Goal: Task Accomplishment & Management: Complete application form

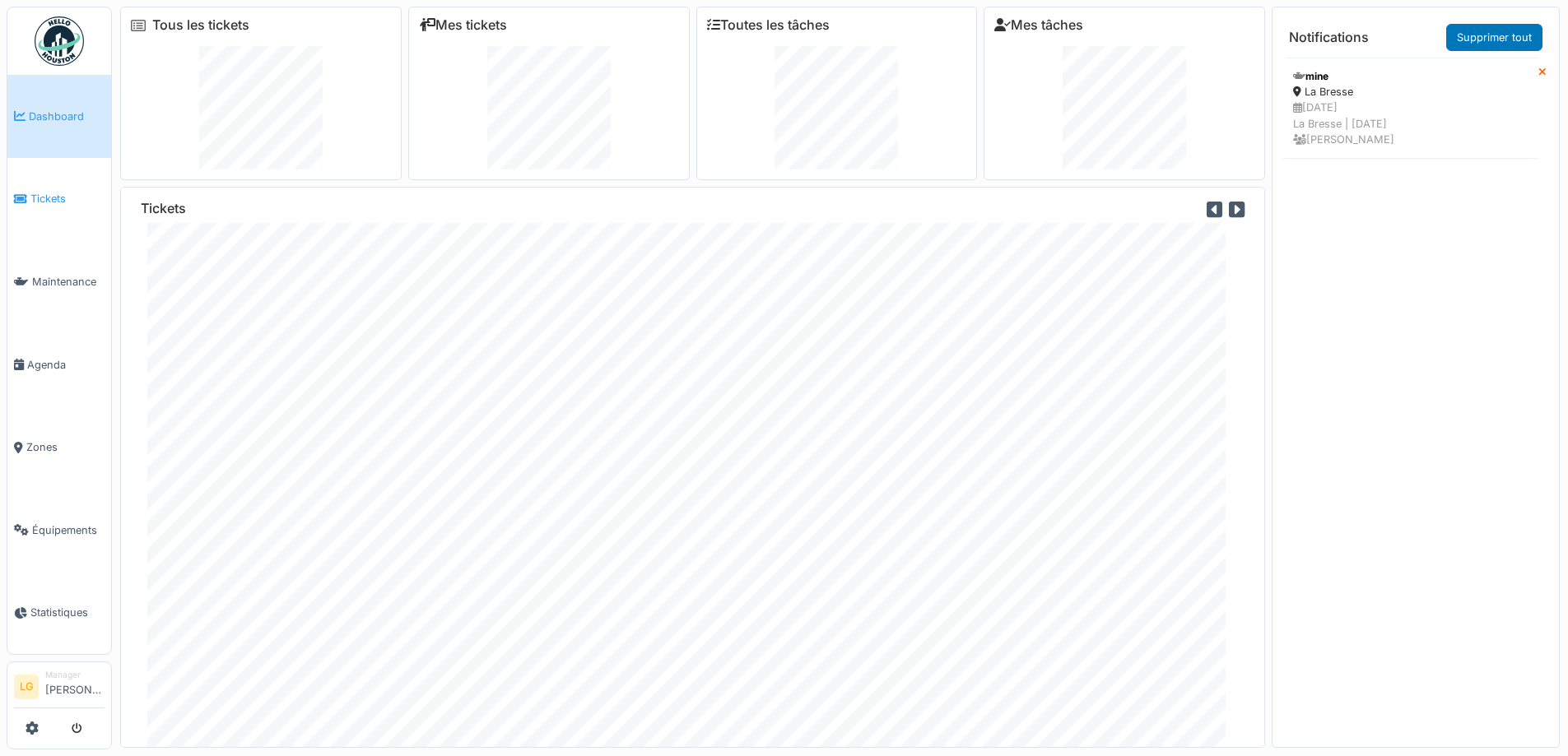
click at [44, 196] on span "Tickets" at bounding box center [67, 198] width 74 height 16
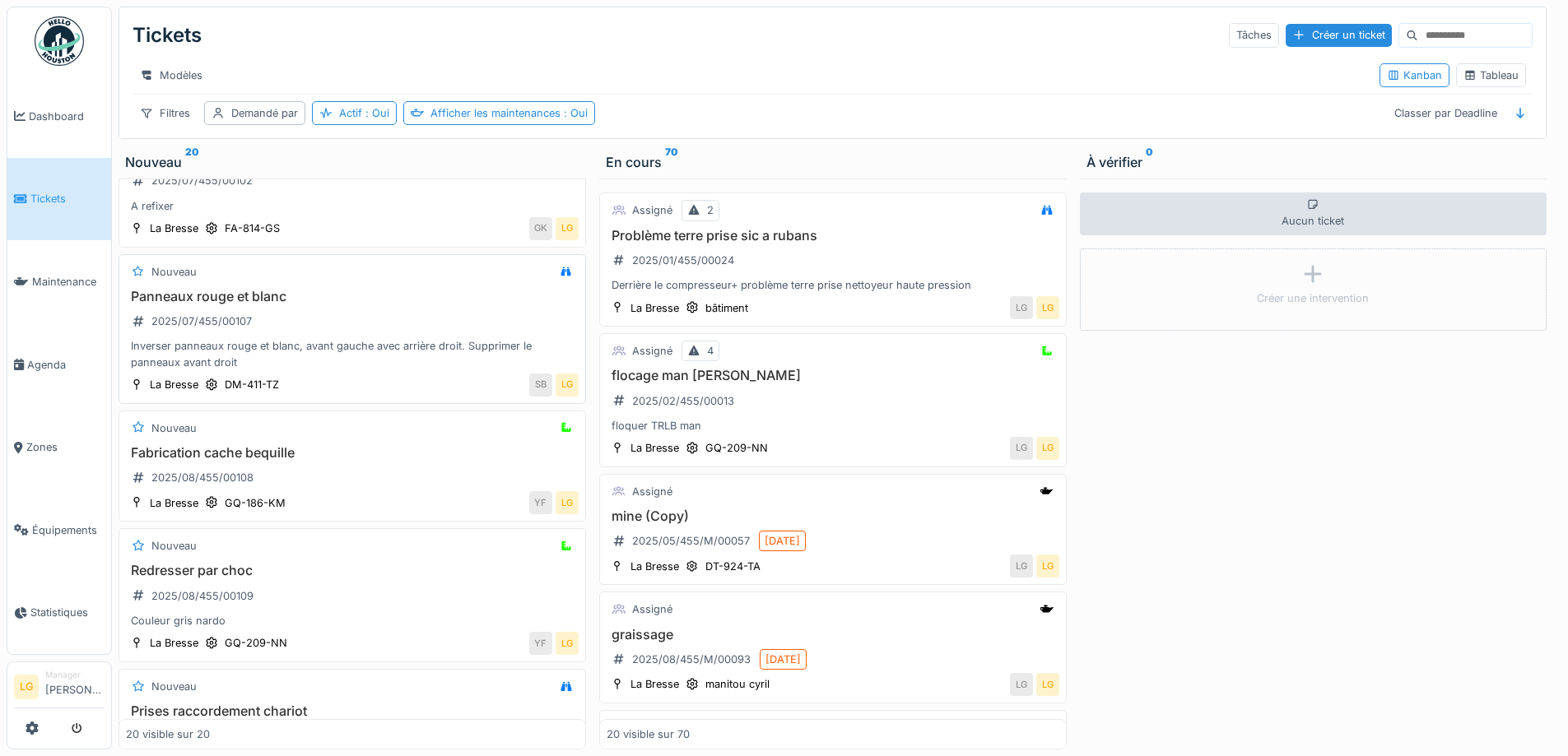
scroll to position [1234, 0]
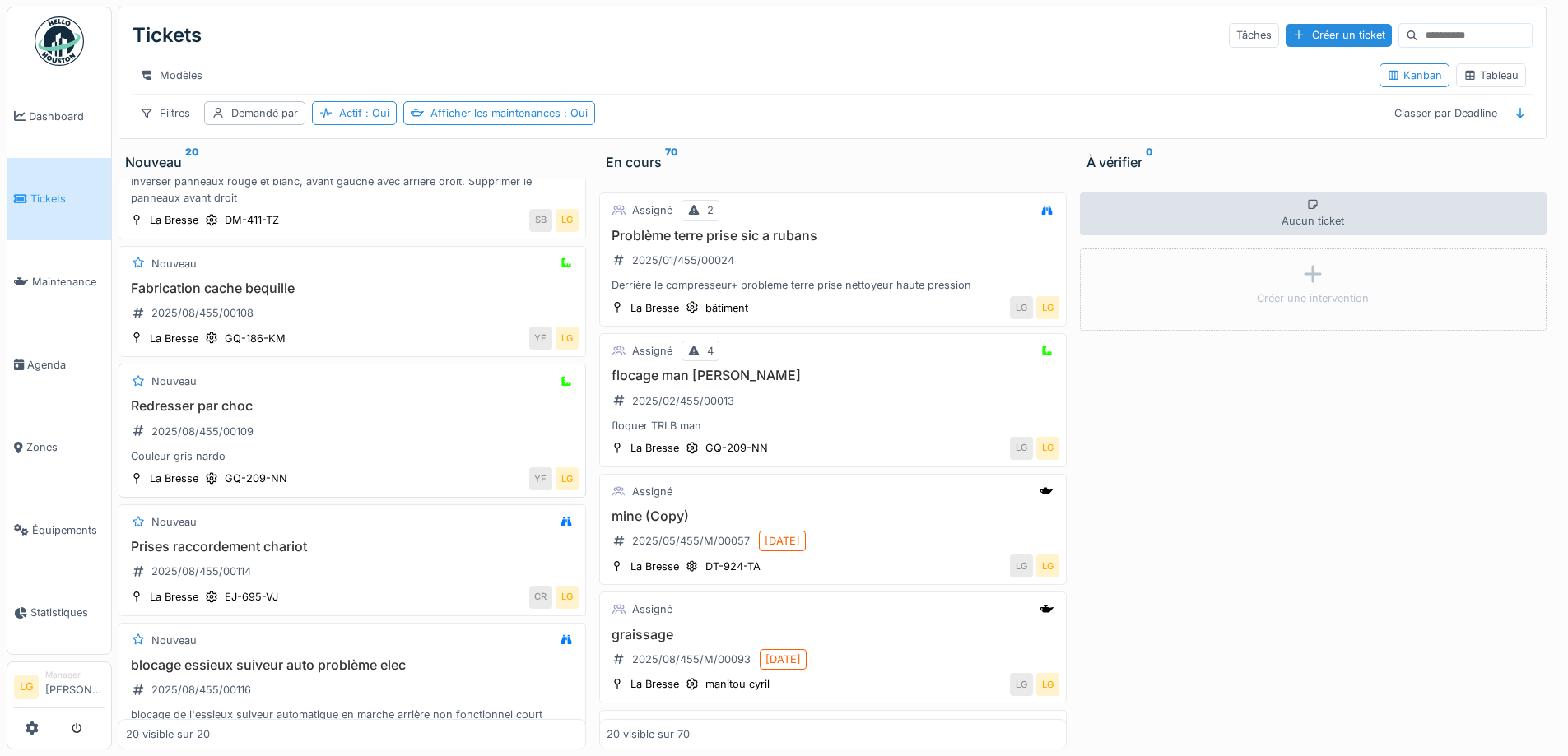
click at [350, 435] on div "Redresser par choc 2025/08/455/00109 Couleur gris nardo" at bounding box center [352, 430] width 452 height 65
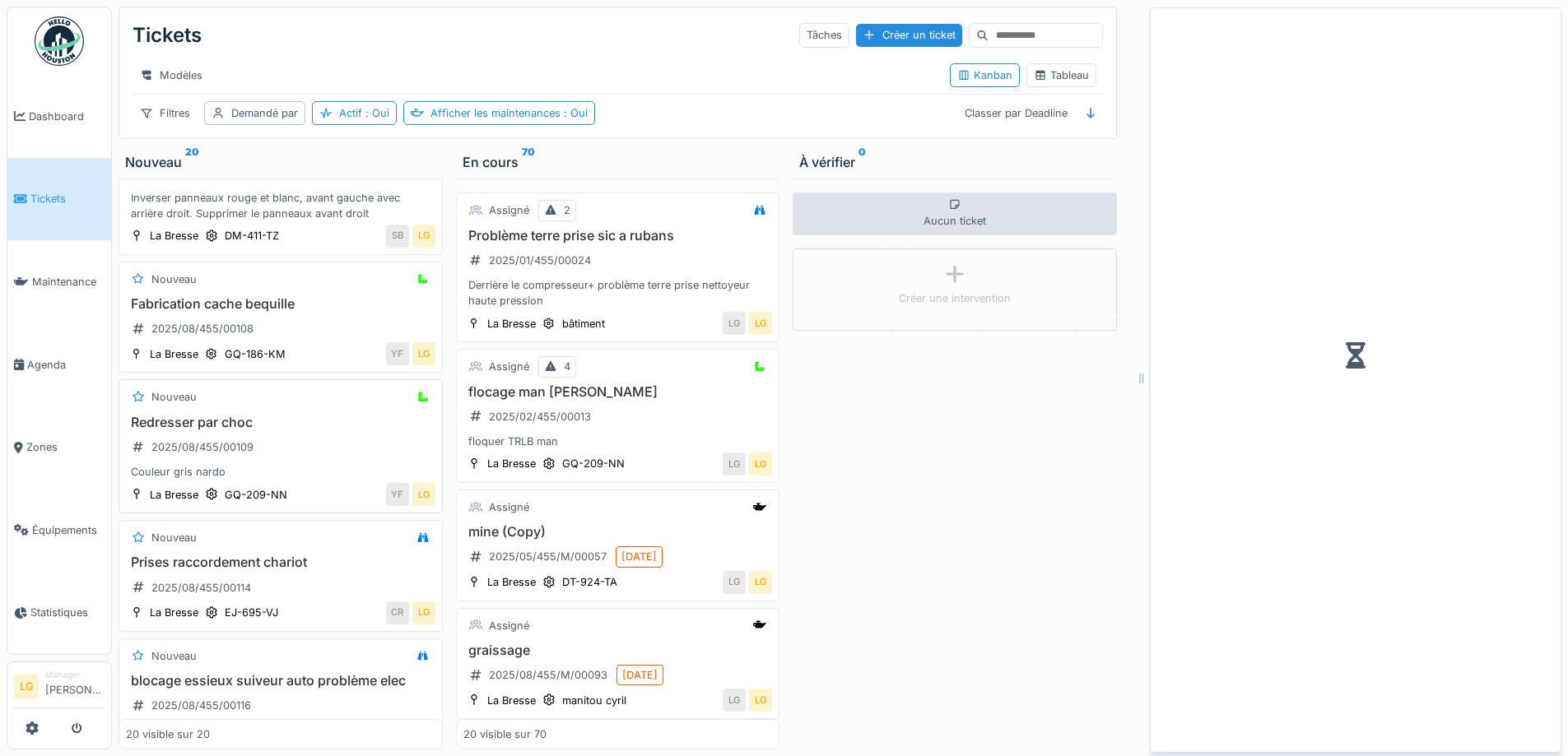
scroll to position [1331, 0]
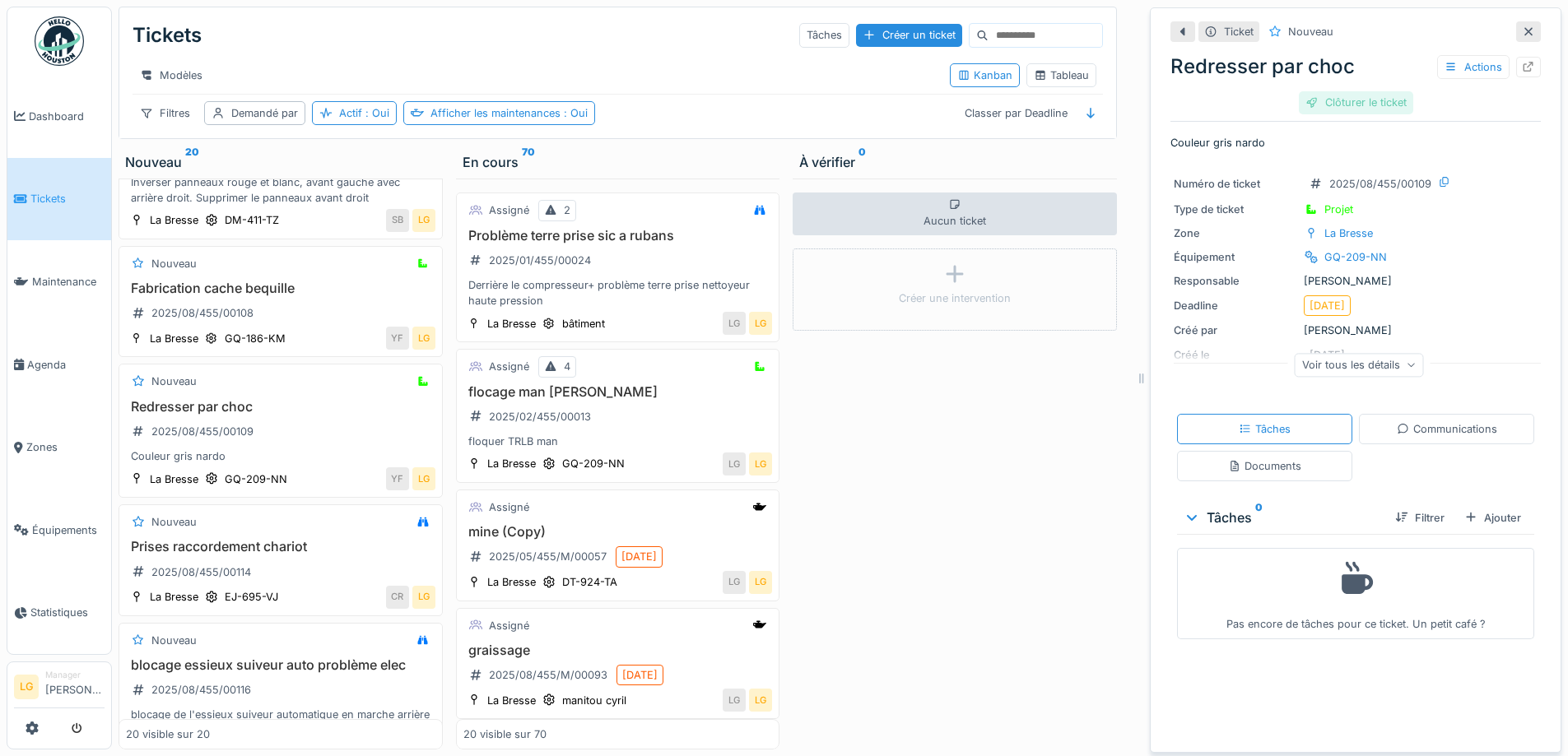
click at [1366, 106] on div "Clôturer le ticket" at bounding box center [1356, 103] width 114 height 22
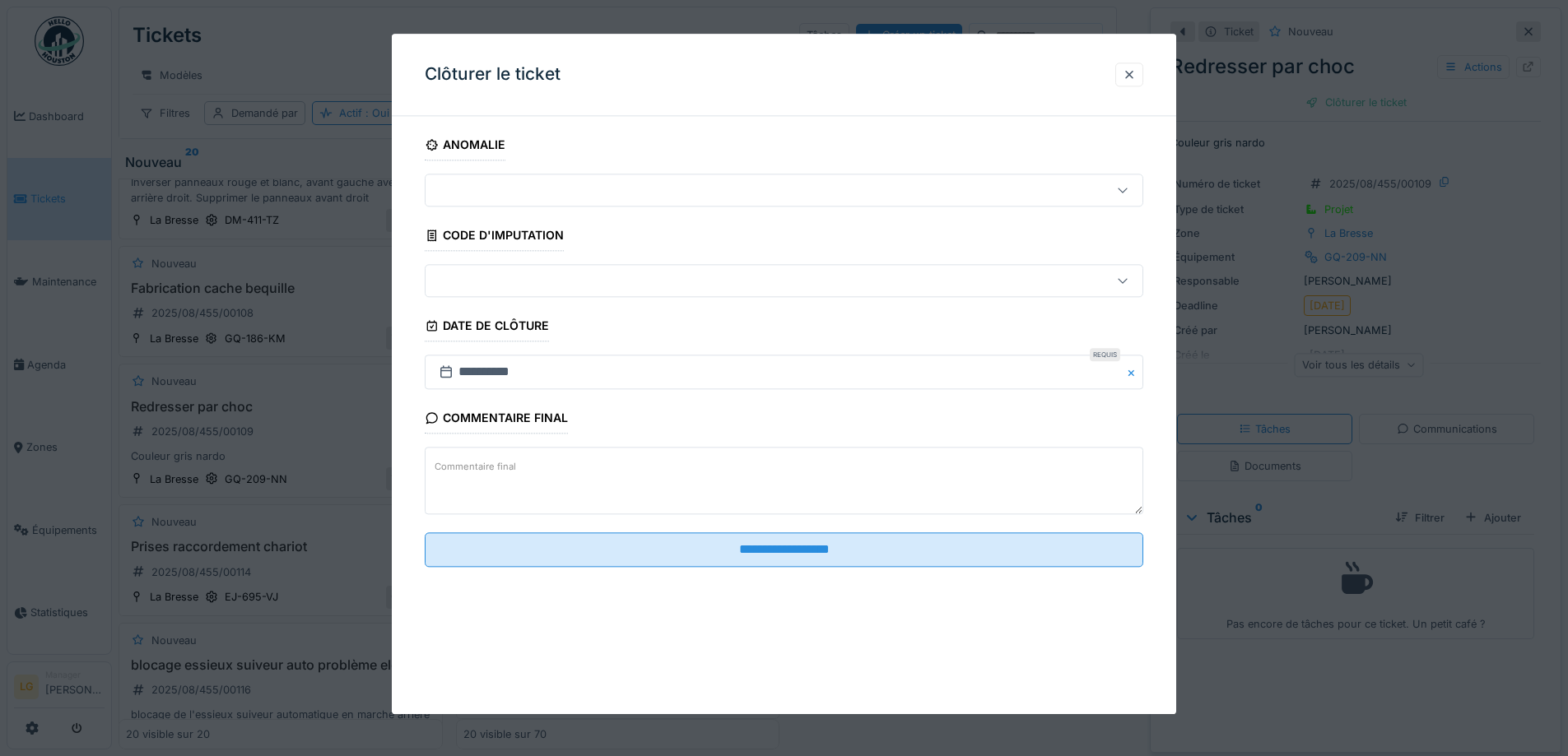
scroll to position [12, 0]
click at [783, 574] on fieldset "**********" at bounding box center [784, 355] width 718 height 451
click at [787, 567] on fieldset "**********" at bounding box center [784, 355] width 718 height 451
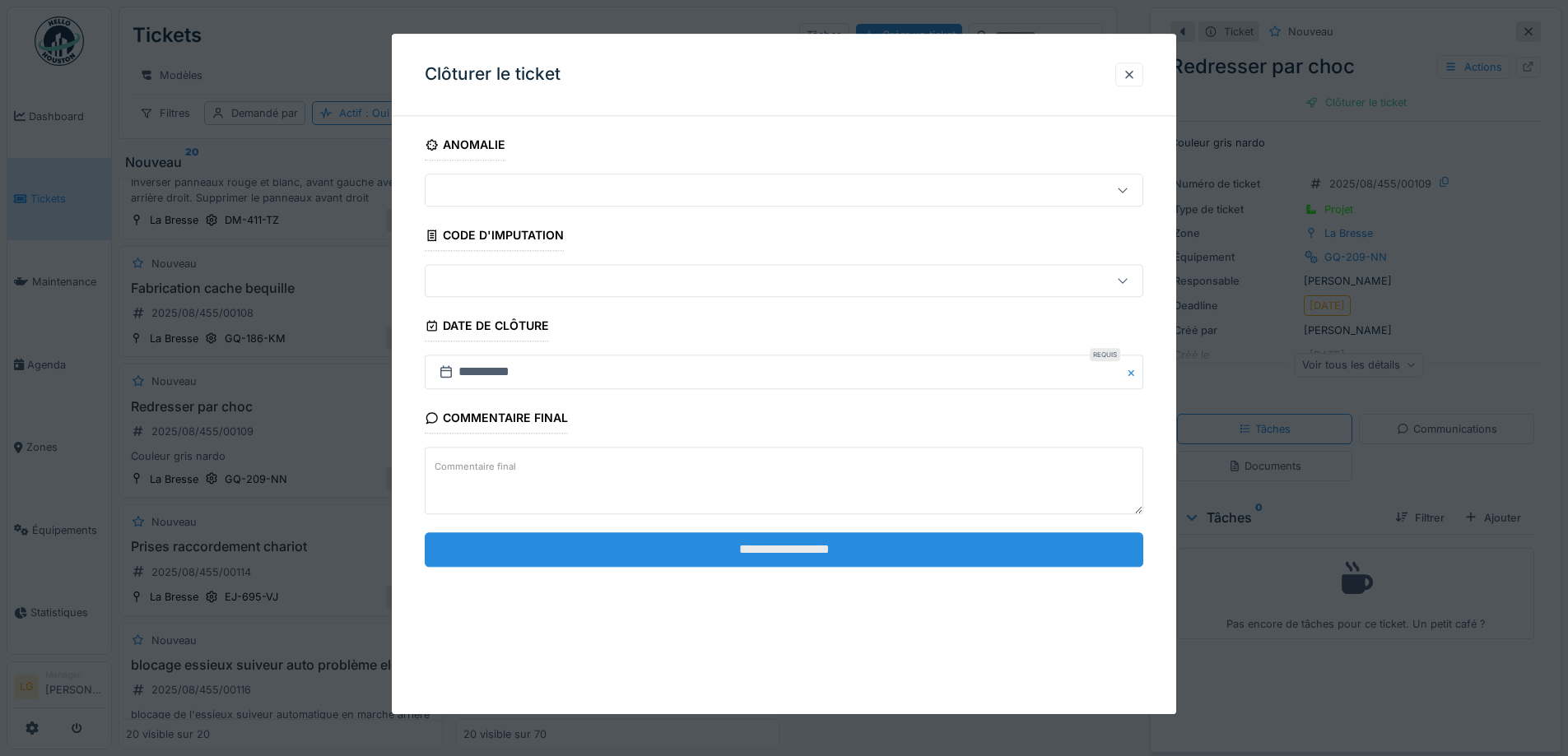
click at [813, 551] on input "**********" at bounding box center [784, 549] width 718 height 35
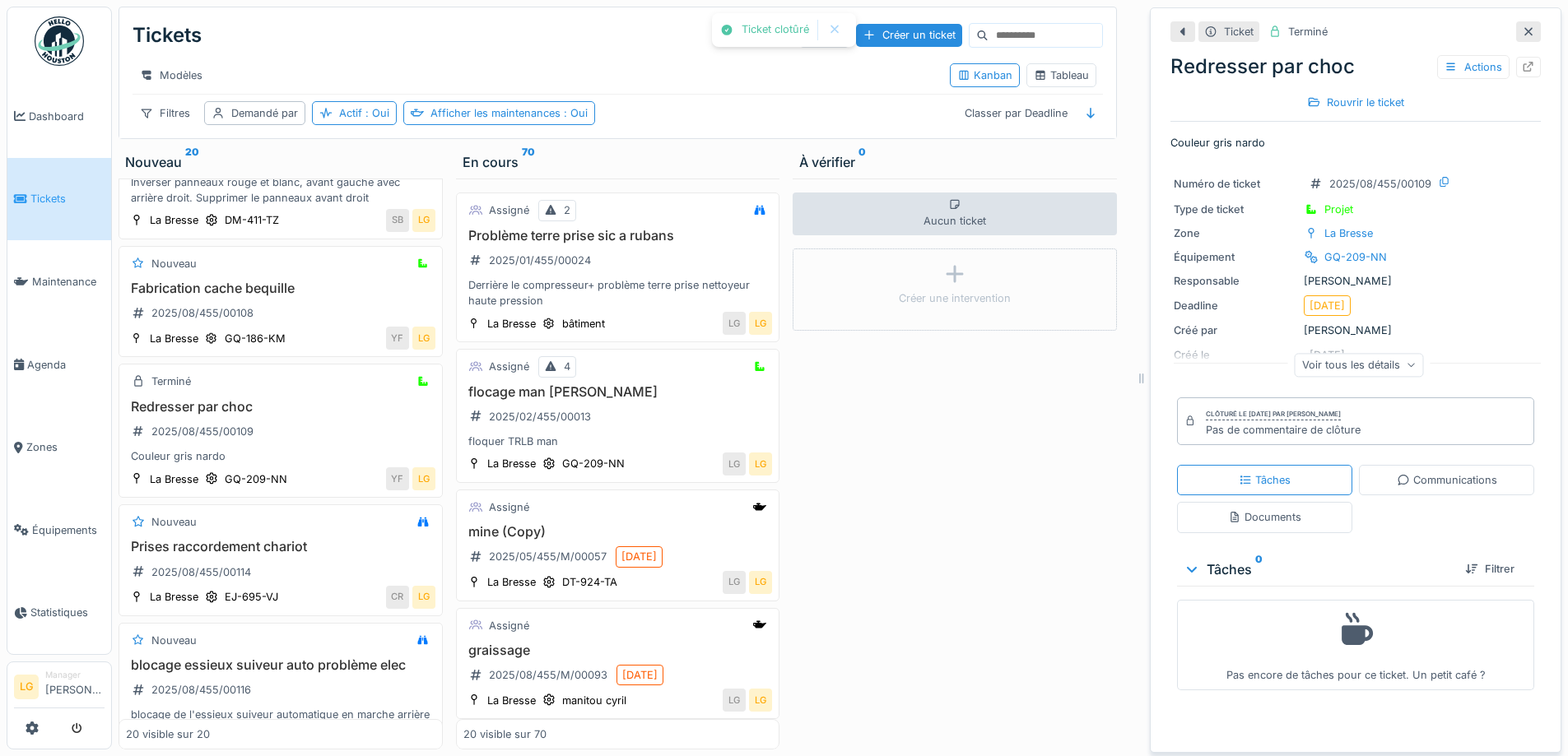
click at [1521, 26] on icon at bounding box center [1528, 31] width 13 height 10
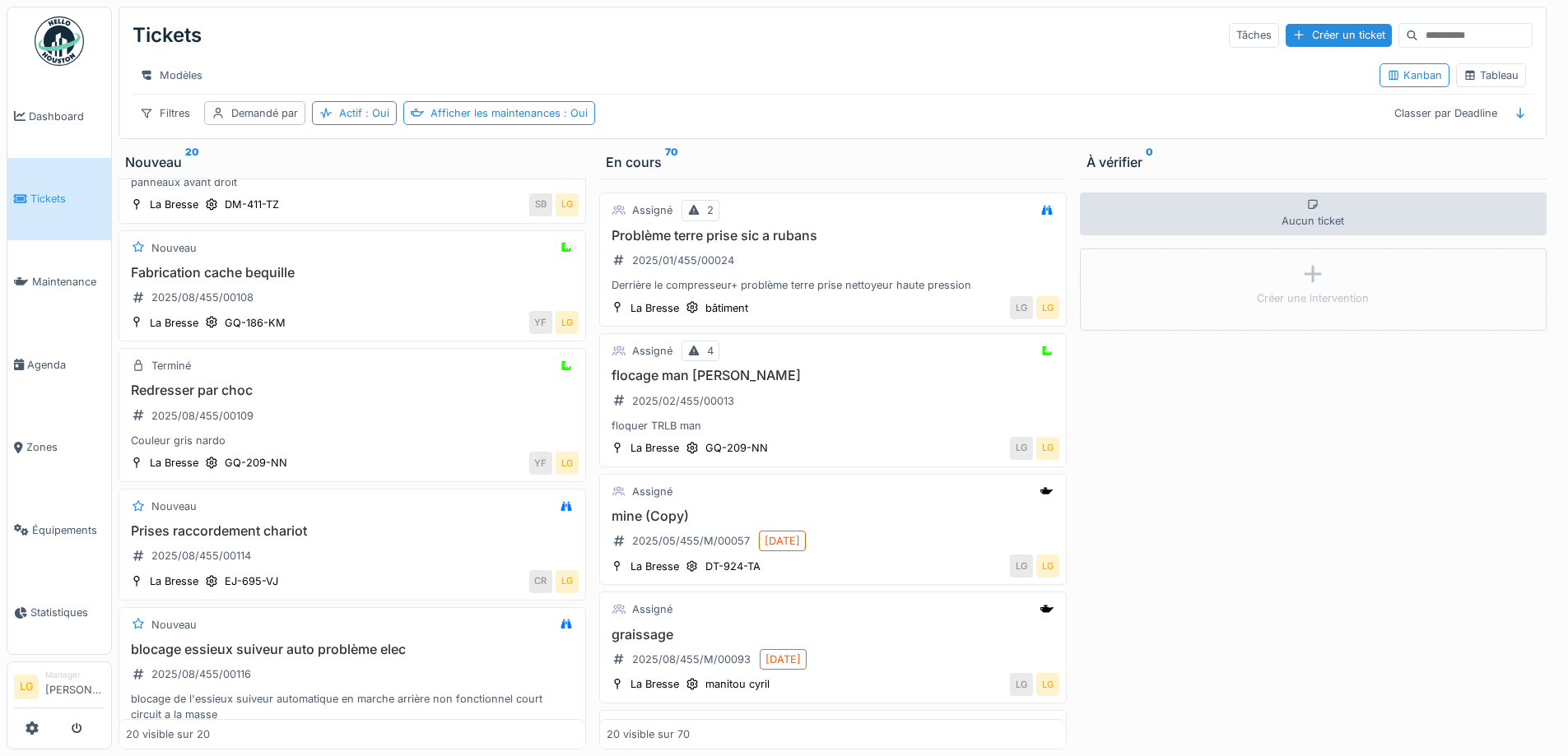
scroll to position [1316, 0]
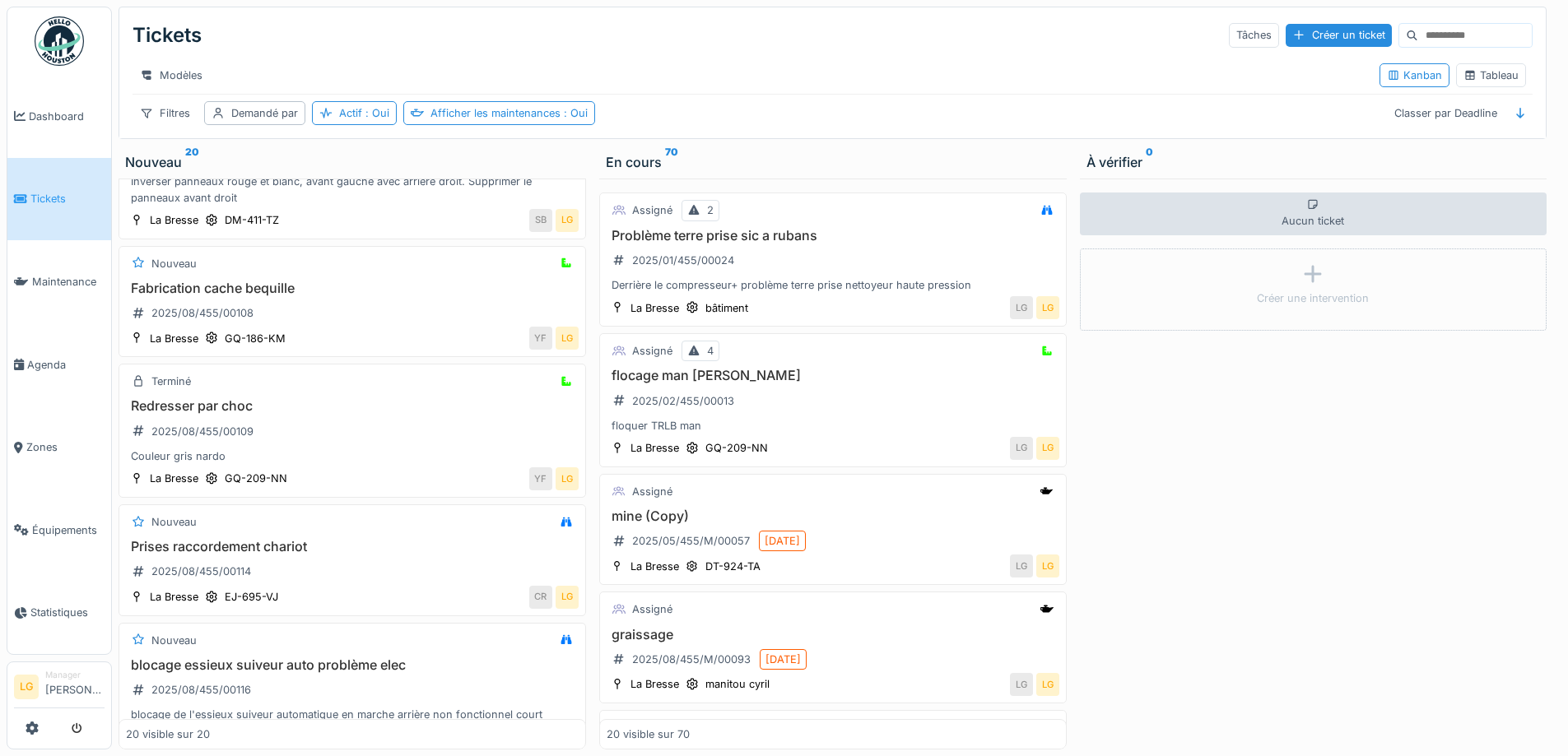
click at [52, 208] on link "Tickets" at bounding box center [59, 199] width 104 height 83
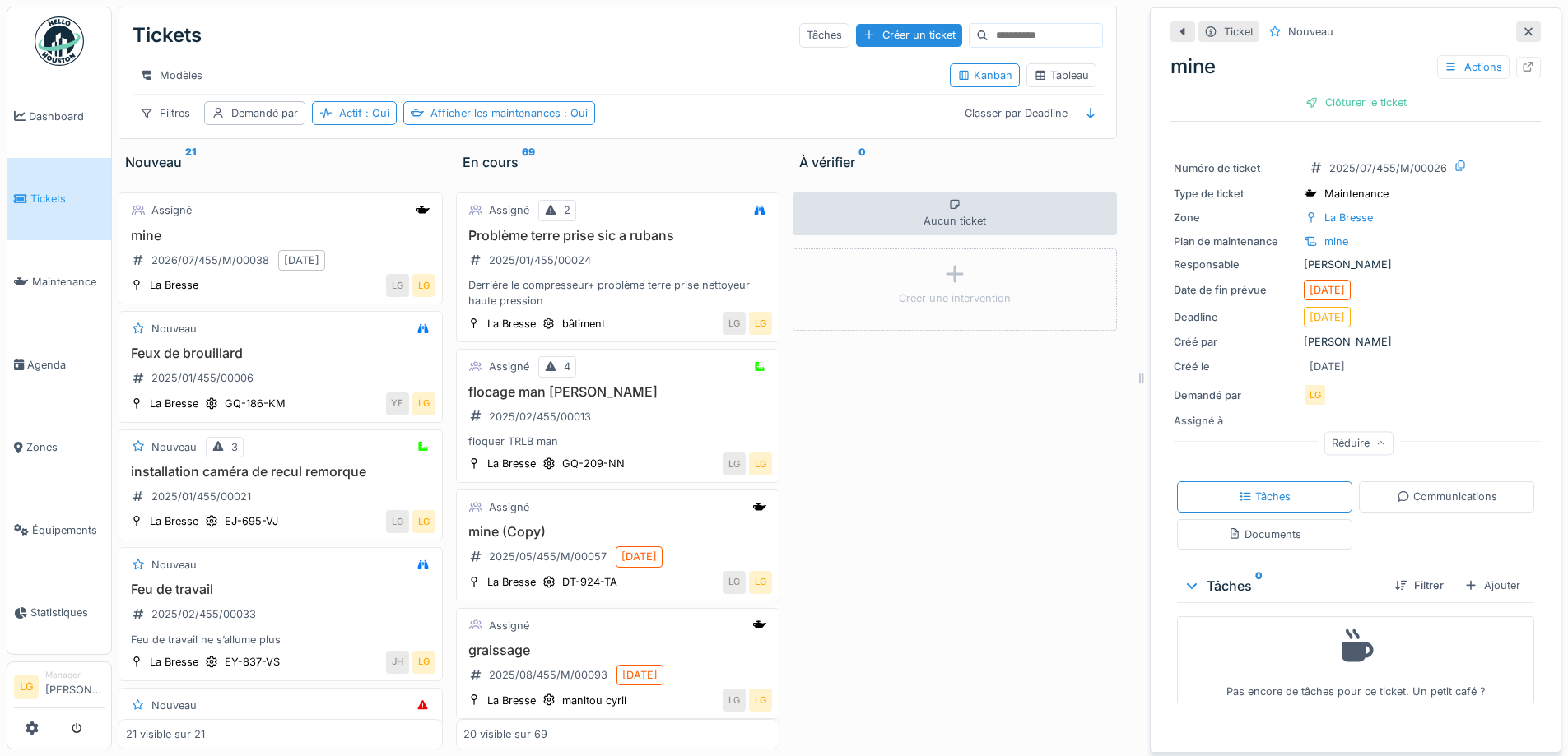
scroll to position [12, 0]
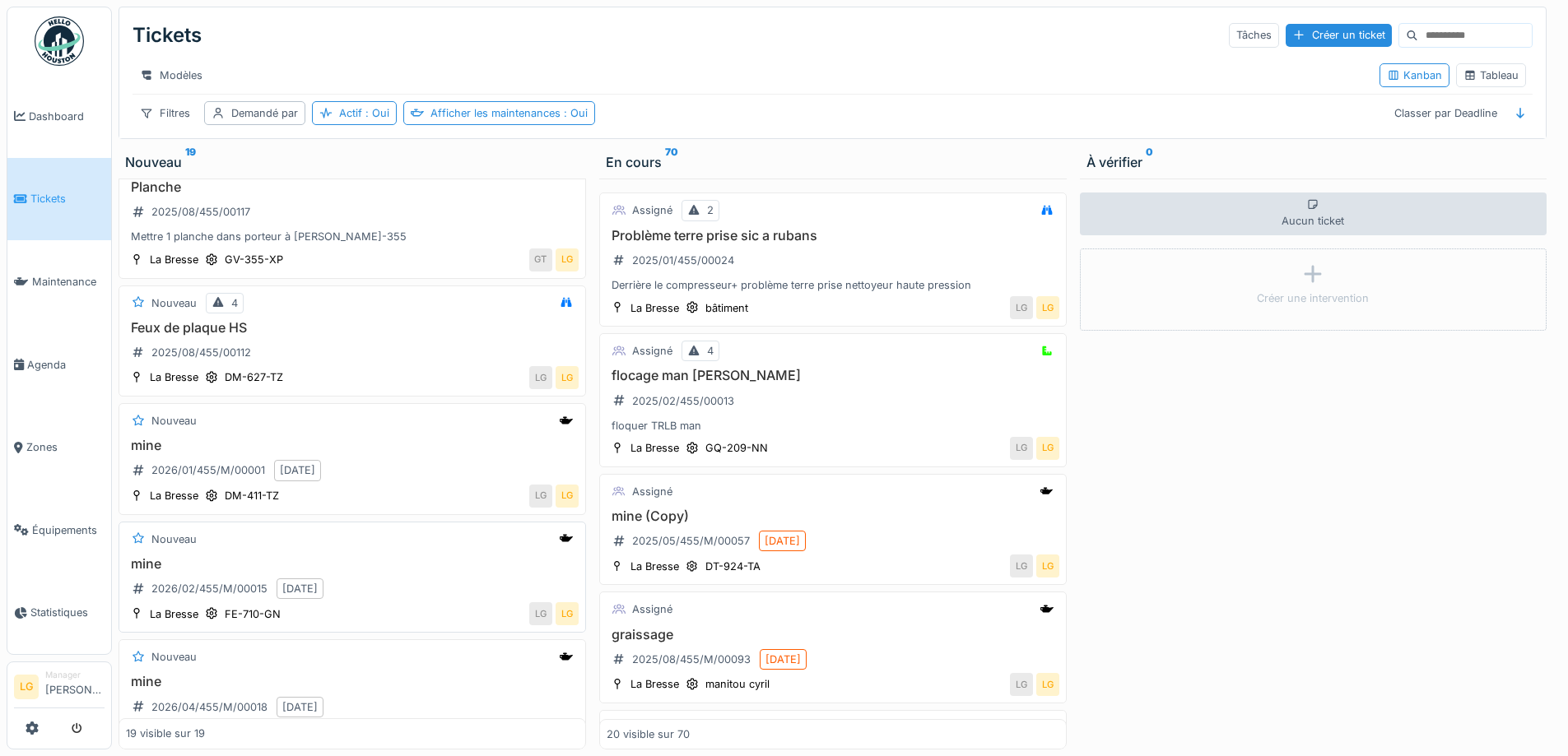
scroll to position [1974, 0]
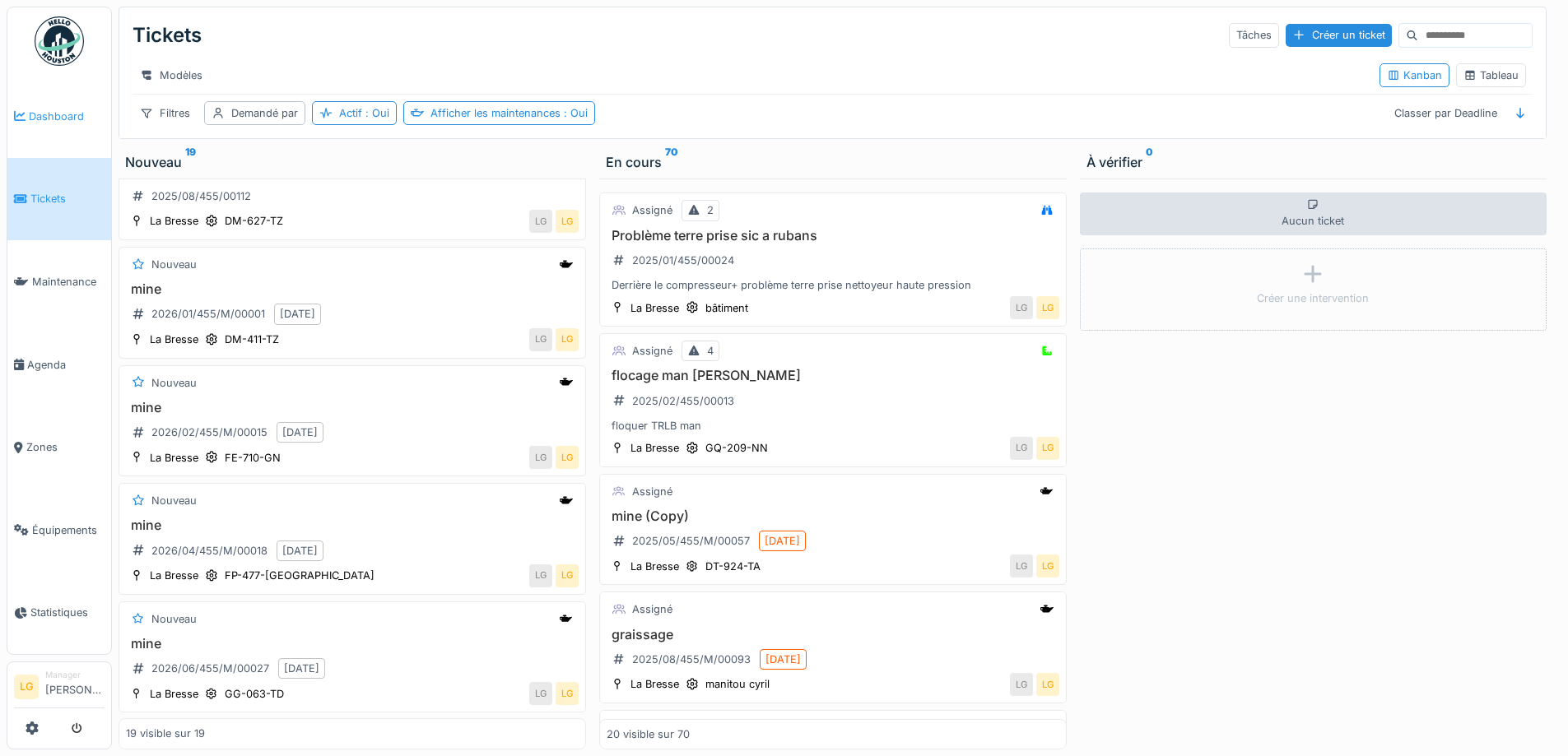
click at [46, 124] on link "Dashboard" at bounding box center [59, 116] width 104 height 83
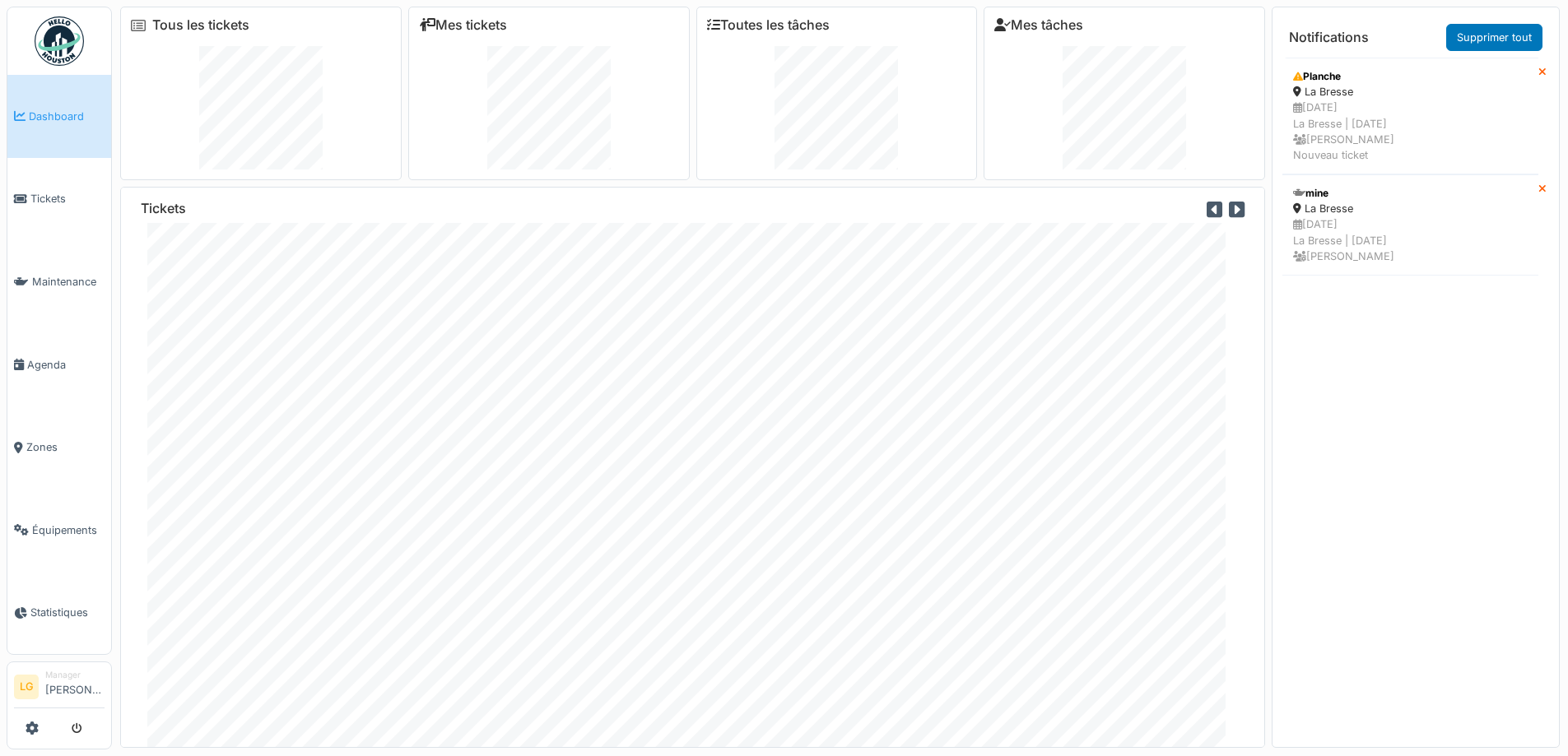
click at [1538, 72] on icon at bounding box center [1542, 72] width 8 height 10
